Goal: Task Accomplishment & Management: Manage account settings

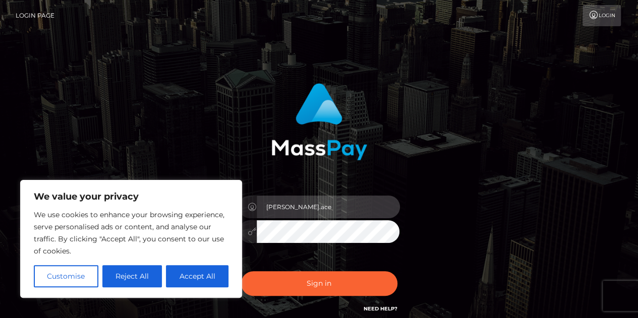
click at [323, 203] on input "javier.ace" at bounding box center [328, 207] width 143 height 23
type input "Javier.SF"
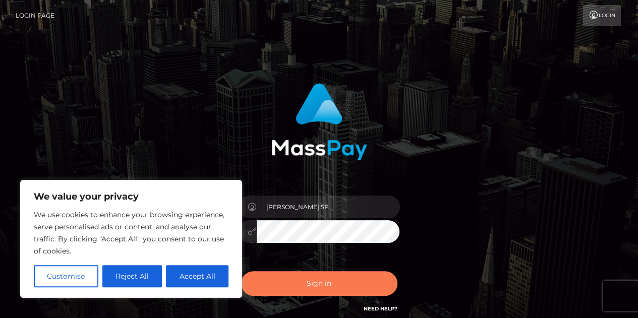
click at [334, 279] on button "Sign in" at bounding box center [319, 283] width 156 height 25
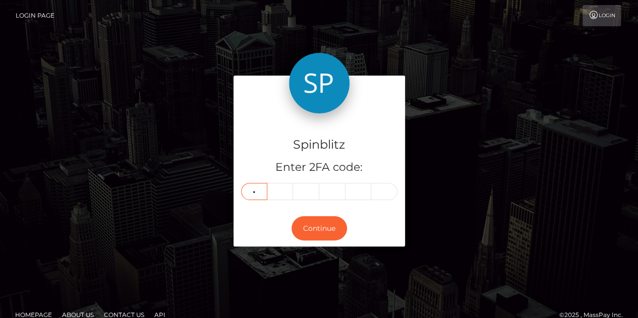
type input "0"
type input "9"
type input "6"
type input "3"
type input "2"
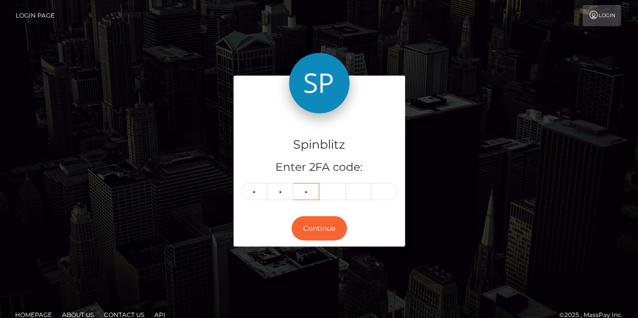
type input "7"
type input "6"
type input "0"
type input "2"
click at [308, 224] on button "Continue" at bounding box center [319, 228] width 55 height 25
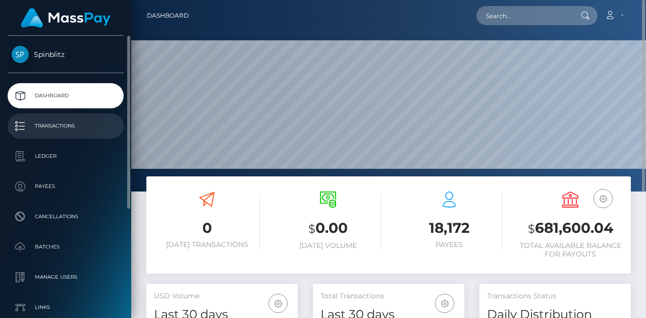
click at [52, 125] on p "Transactions" at bounding box center [66, 126] width 108 height 15
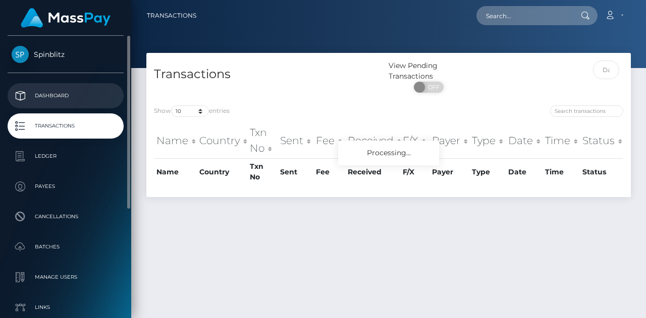
click at [58, 95] on p "Dashboard" at bounding box center [66, 95] width 108 height 15
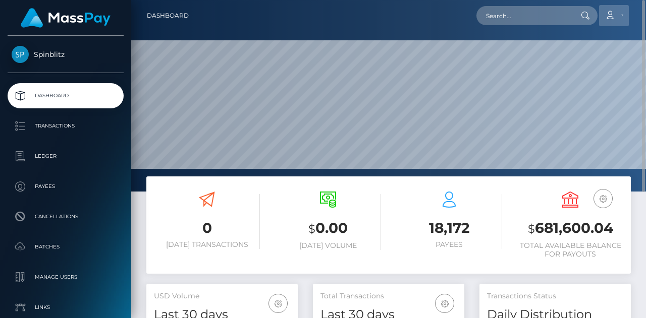
click at [618, 15] on link "Account" at bounding box center [614, 15] width 30 height 21
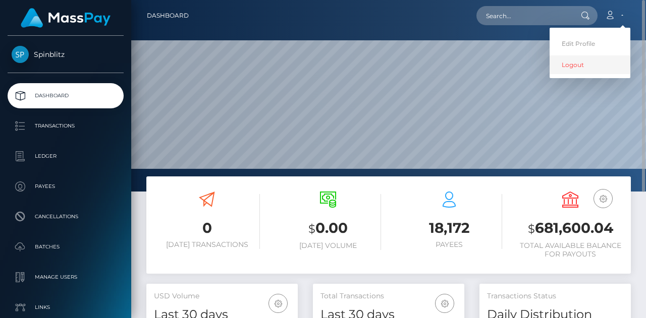
click at [576, 66] on link "Logout" at bounding box center [589, 64] width 81 height 19
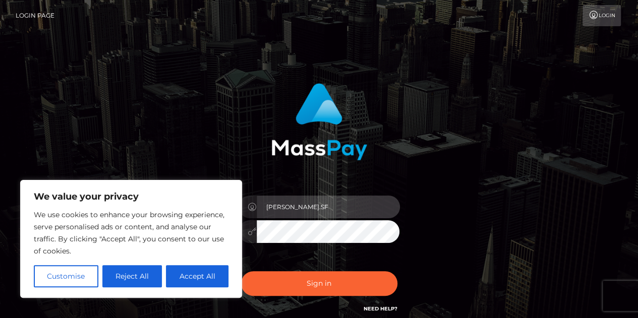
click at [320, 212] on input "Javier.SF" at bounding box center [328, 207] width 143 height 23
type input "Javier.B2"
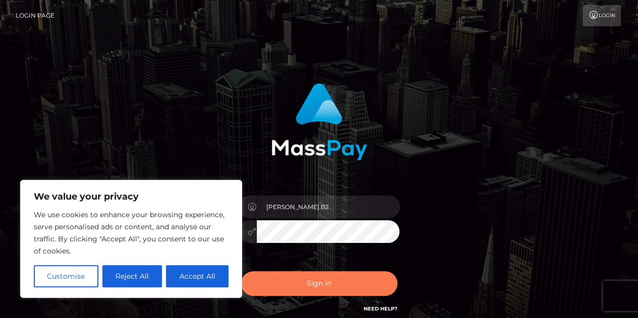
click at [340, 283] on button "Sign in" at bounding box center [319, 283] width 156 height 25
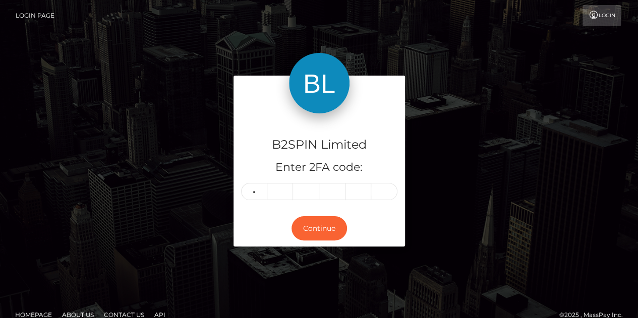
type input "0"
type input "3"
type input "8"
type input "6"
type input "5"
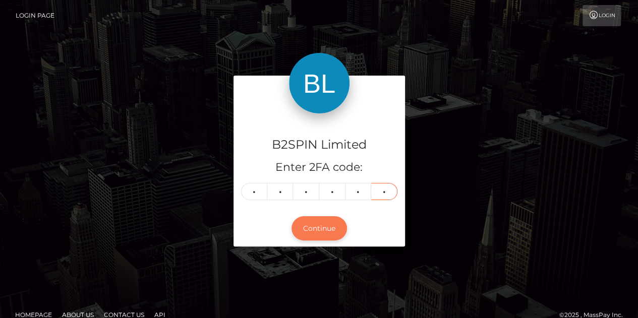
type input "0"
click at [331, 225] on button "Continue" at bounding box center [319, 228] width 55 height 25
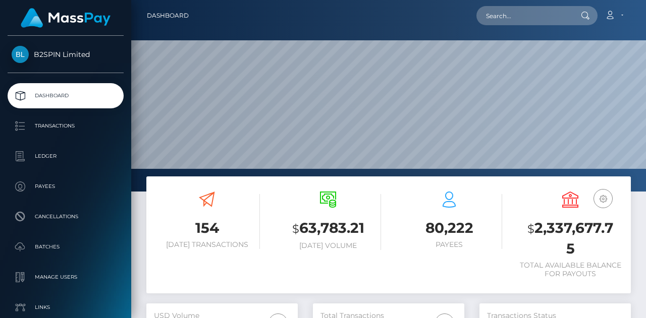
scroll to position [179, 151]
click at [613, 15] on icon at bounding box center [609, 15] width 11 height 8
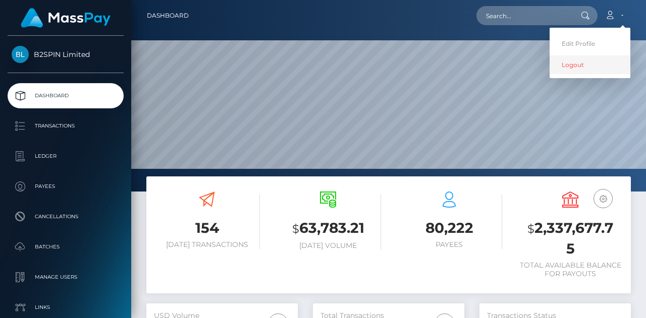
click at [577, 60] on link "Logout" at bounding box center [589, 64] width 81 height 19
